Goal: Task Accomplishment & Management: Use online tool/utility

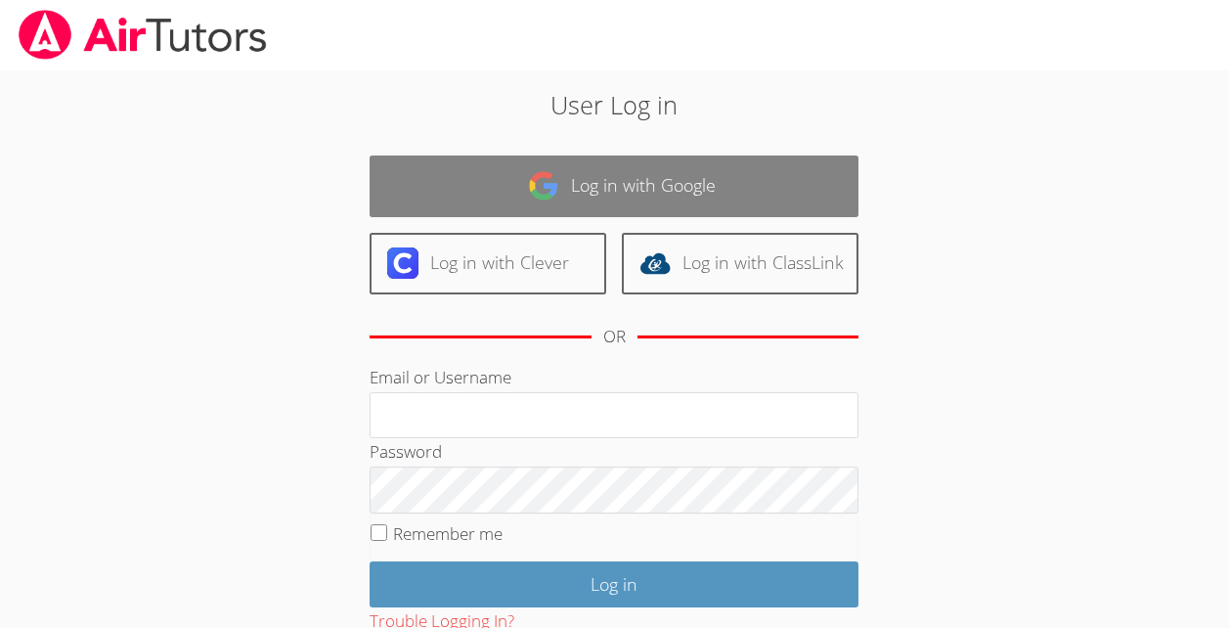
click at [618, 185] on link "Log in with Google" at bounding box center [614, 187] width 489 height 62
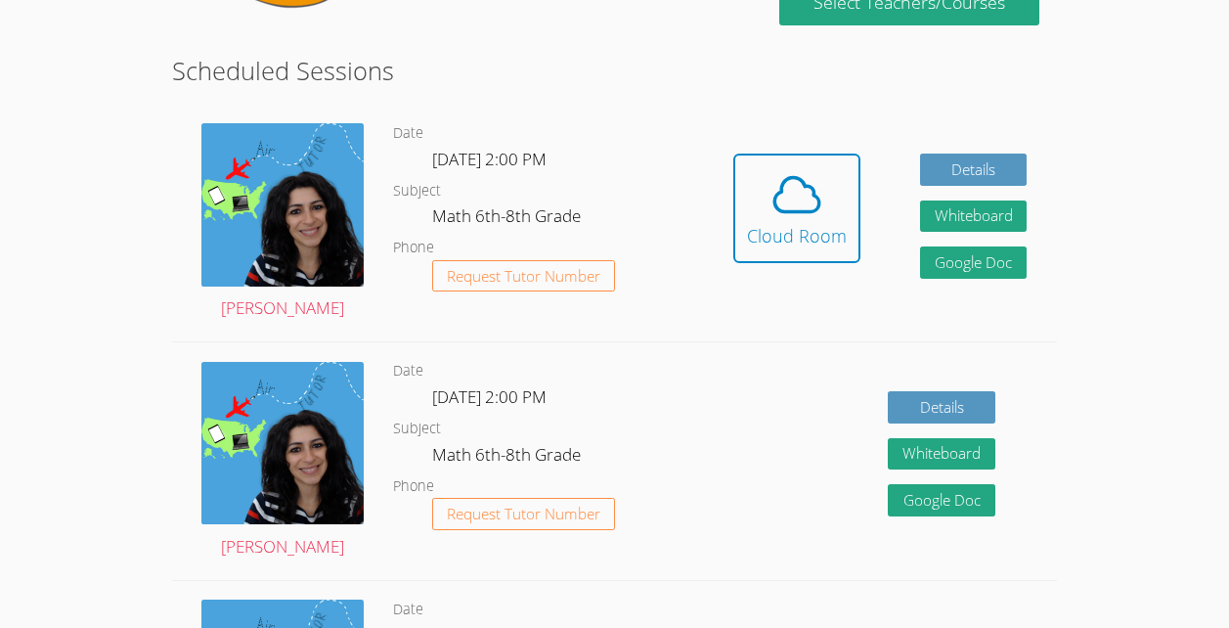
scroll to position [334, 0]
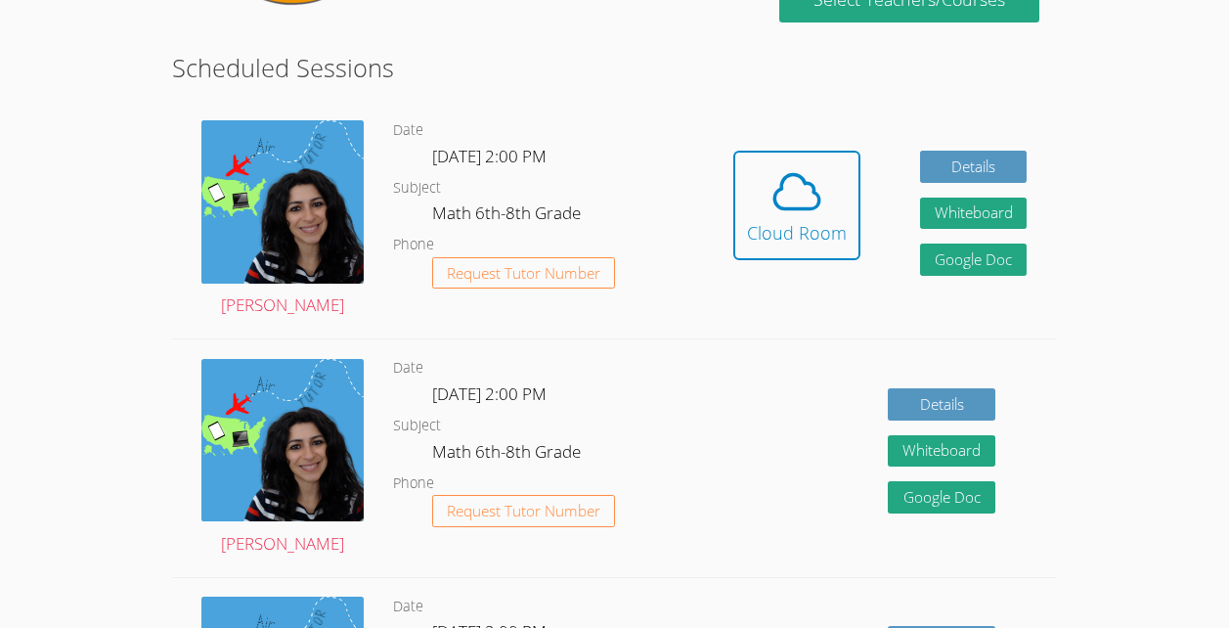
click at [699, 231] on dl "Date [DATE] 2:00 PM Subject Math 6th-8th Grade Phone Request Tutor Number" at bounding box center [548, 219] width 310 height 203
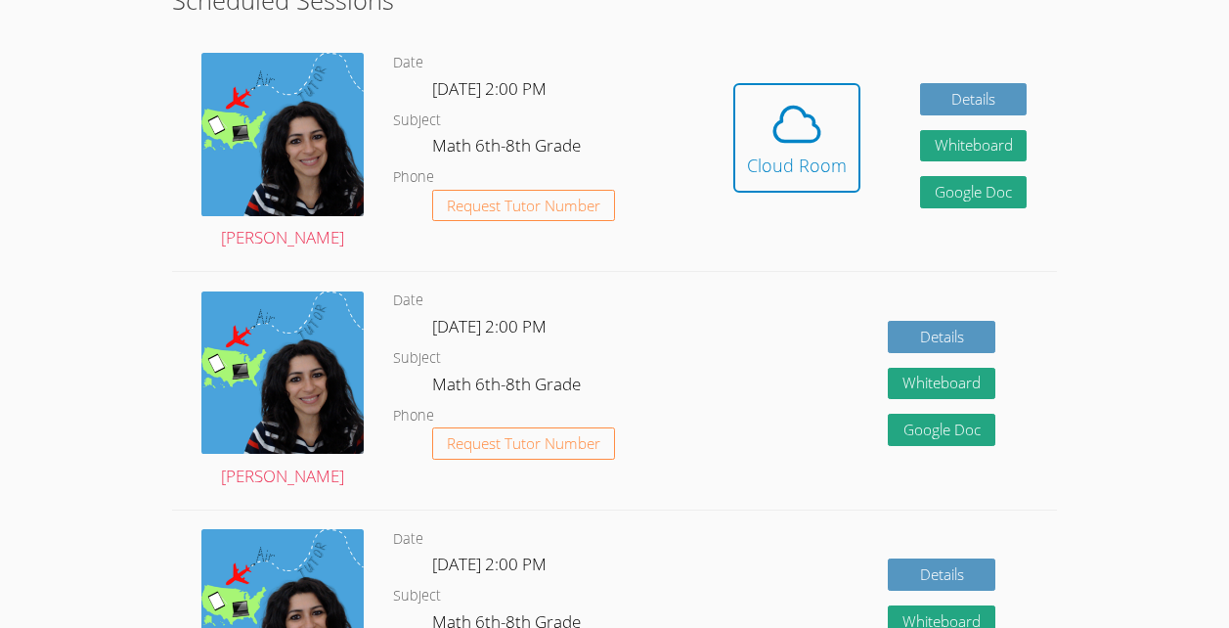
scroll to position [401, 0]
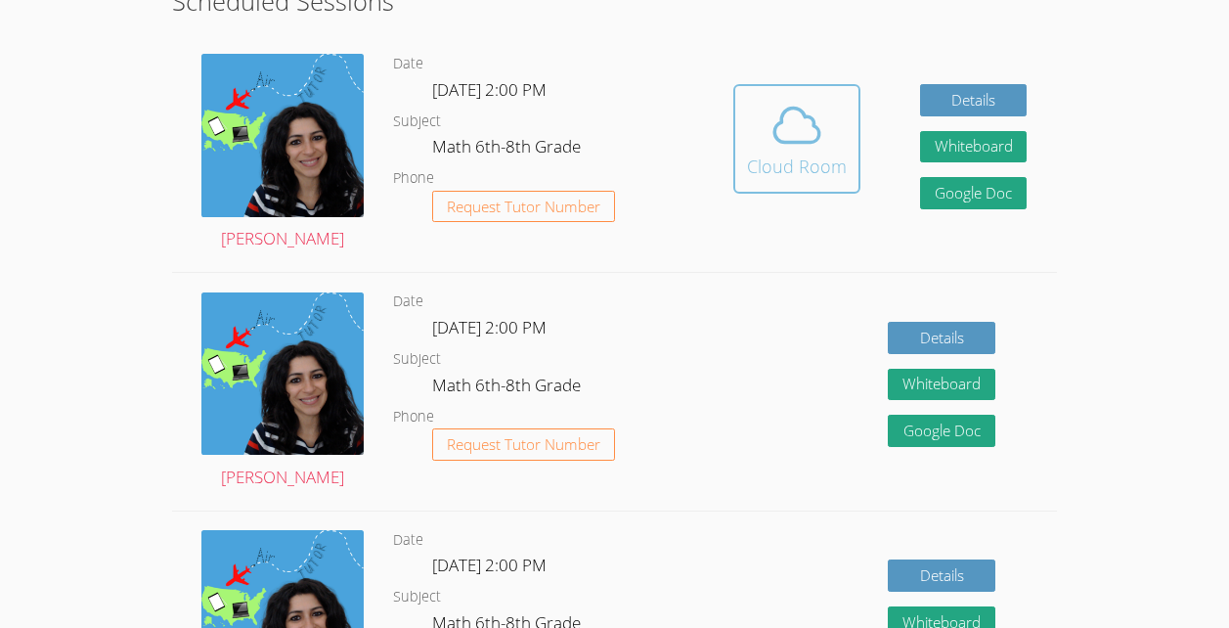
click at [783, 180] on div "Cloud Room" at bounding box center [797, 166] width 100 height 27
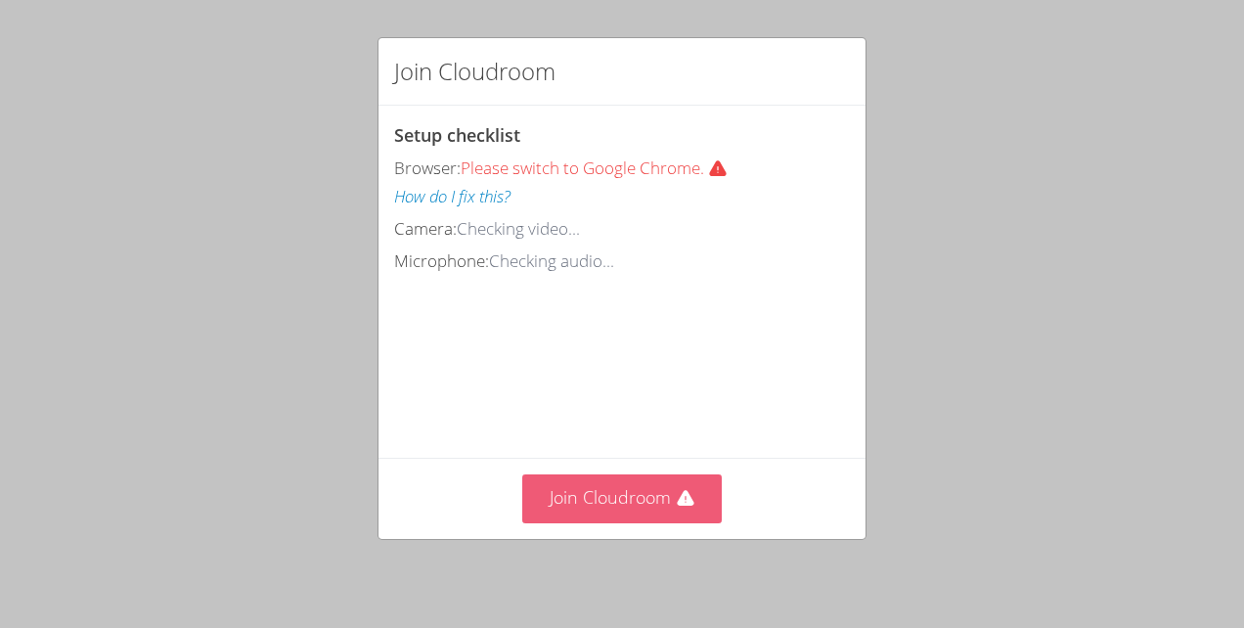
click at [639, 496] on button "Join Cloudroom" at bounding box center [622, 498] width 200 height 48
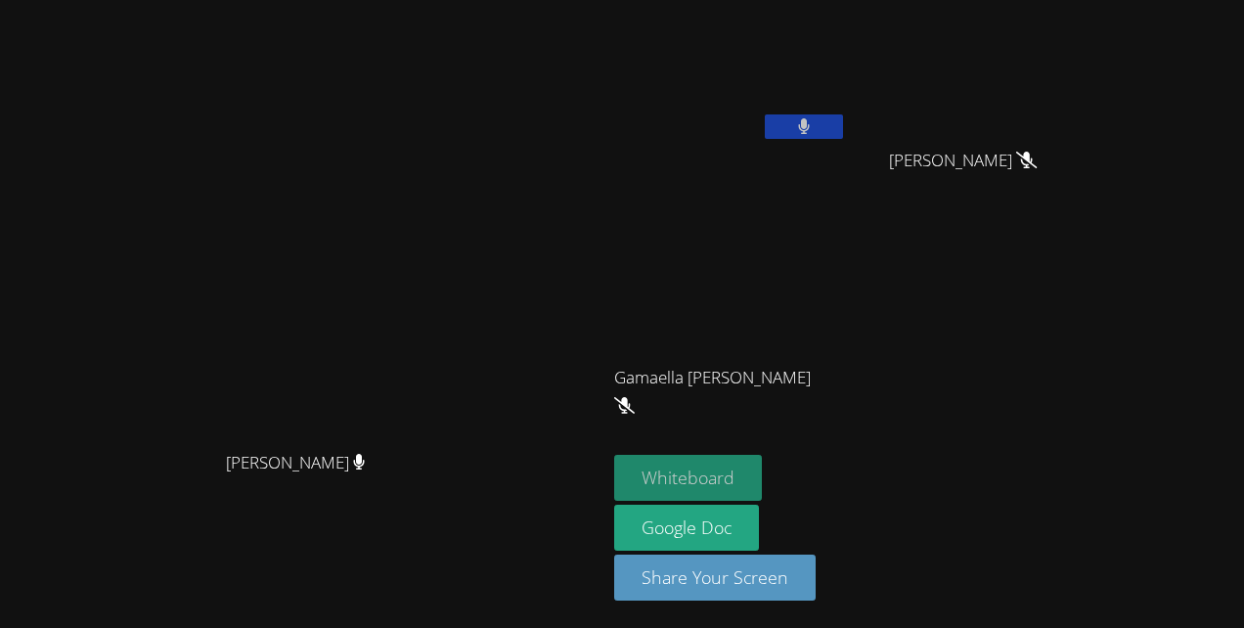
click at [762, 457] on button "Whiteboard" at bounding box center [688, 478] width 148 height 46
